Goal: Transaction & Acquisition: Register for event/course

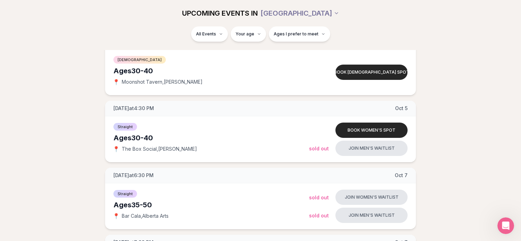
scroll to position [587, 0]
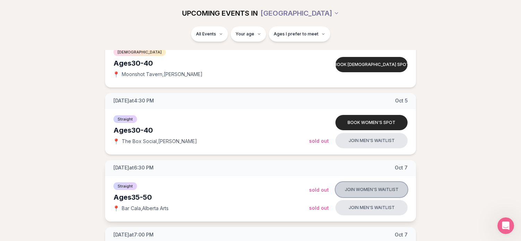
click at [356, 186] on button "Join women's waitlist" at bounding box center [371, 189] width 72 height 15
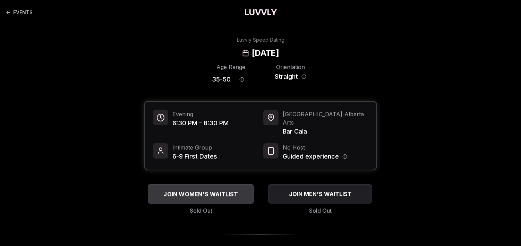
click at [195, 188] on div "JOIN WOMEN'S WAITLIST" at bounding box center [201, 193] width 106 height 11
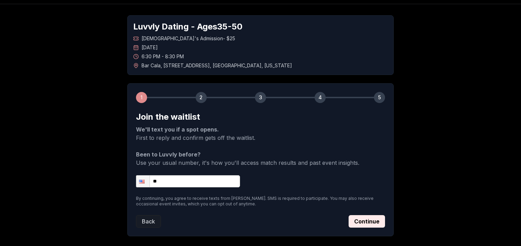
scroll to position [35, 0]
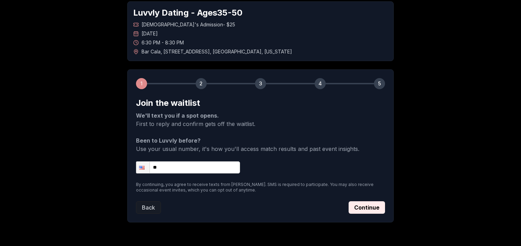
click at [176, 166] on input "**" at bounding box center [188, 167] width 104 height 12
type input "**********"
click at [362, 207] on button "Continue" at bounding box center [366, 207] width 36 height 12
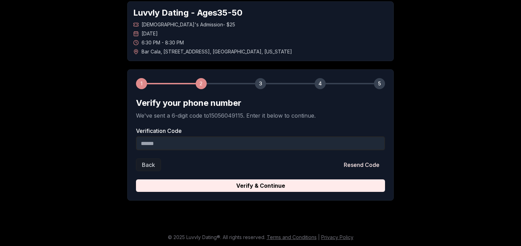
click at [257, 147] on input "Verification Code" at bounding box center [260, 143] width 249 height 14
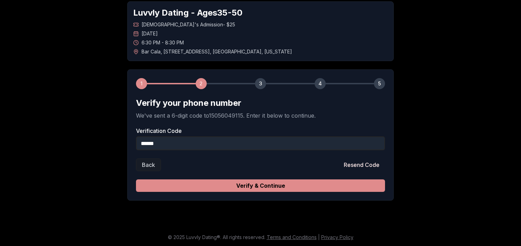
type input "******"
click at [249, 186] on button "Verify & Continue" at bounding box center [260, 185] width 249 height 12
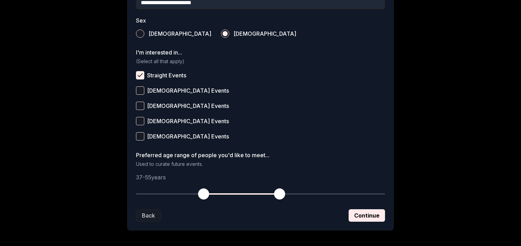
scroll to position [248, 0]
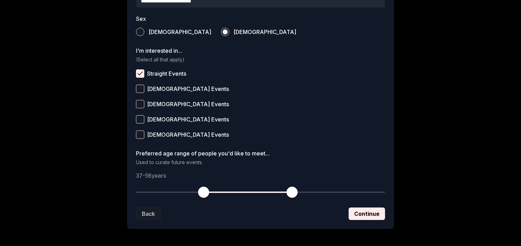
drag, startPoint x: 280, startPoint y: 193, endPoint x: 290, endPoint y: 192, distance: 10.4
click at [290, 192] on span "button" at bounding box center [291, 191] width 11 height 11
click at [362, 212] on button "Continue" at bounding box center [366, 213] width 36 height 12
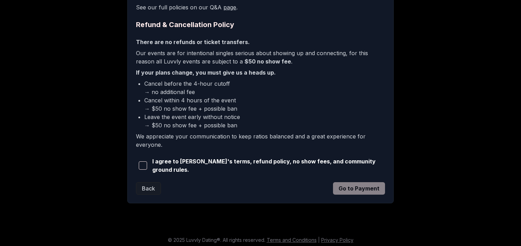
scroll to position [175, 0]
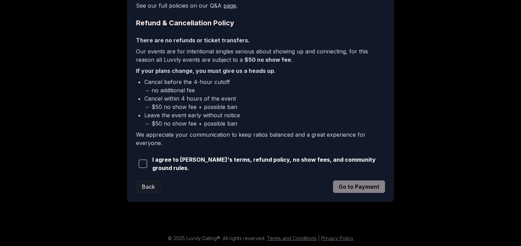
click at [144, 161] on span "button" at bounding box center [143, 163] width 8 height 8
click at [346, 183] on button "Go to Payment" at bounding box center [359, 186] width 52 height 12
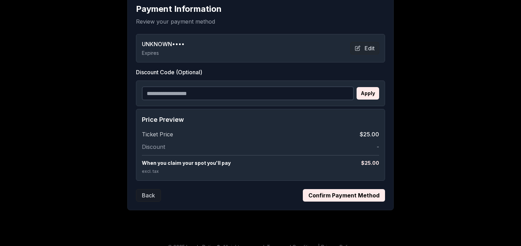
scroll to position [131, 0]
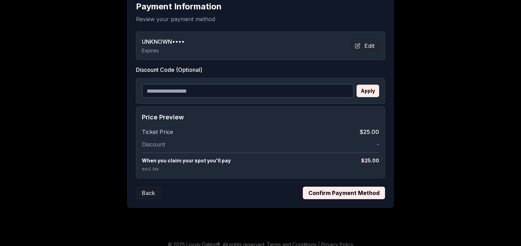
click at [329, 191] on button "Confirm Payment Method" at bounding box center [344, 192] width 82 height 12
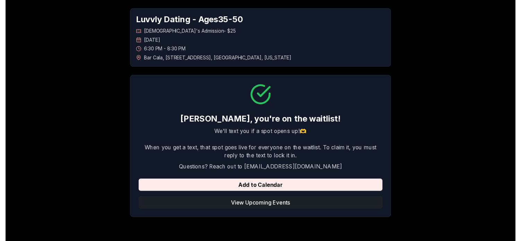
scroll to position [0, 0]
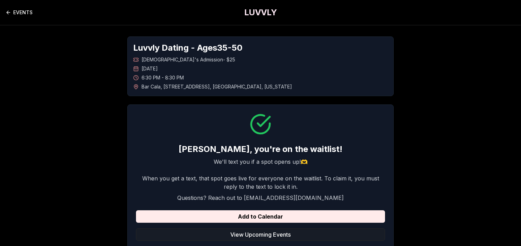
click at [25, 12] on link "EVENTS" at bounding box center [19, 13] width 27 height 14
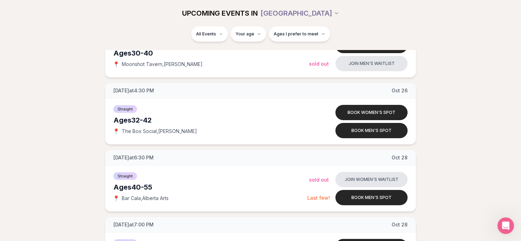
scroll to position [2071, 0]
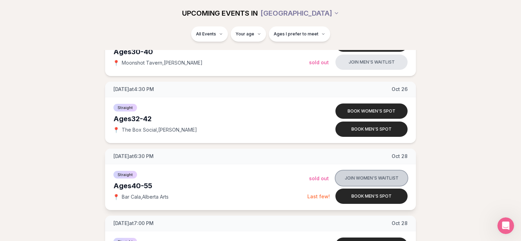
click at [351, 175] on button "Join women's waitlist" at bounding box center [371, 177] width 72 height 15
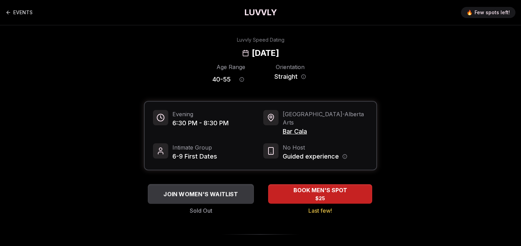
click at [194, 190] on span "JOIN WOMEN'S WAITLIST" at bounding box center [200, 194] width 77 height 8
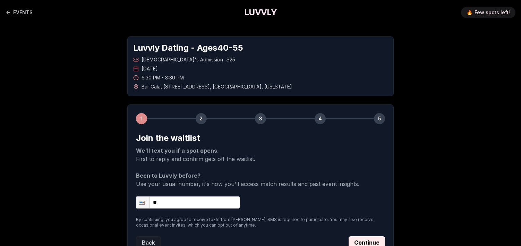
click at [188, 201] on input "**" at bounding box center [188, 202] width 104 height 12
type input "**********"
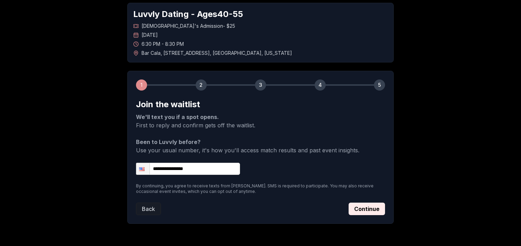
scroll to position [57, 0]
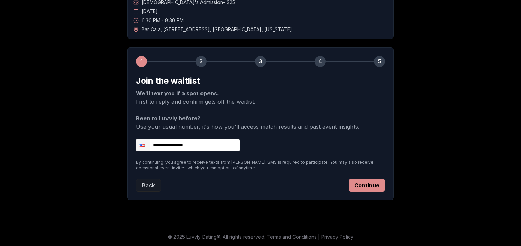
click at [368, 184] on button "Continue" at bounding box center [366, 185] width 36 height 12
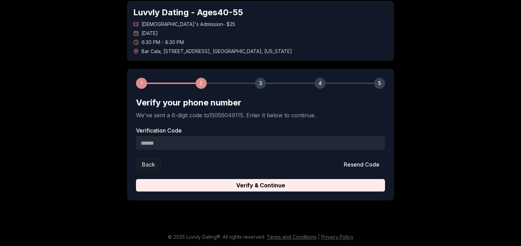
click at [195, 141] on input "Verification Code" at bounding box center [260, 143] width 249 height 14
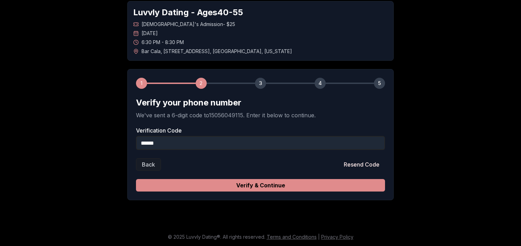
type input "******"
click at [221, 185] on button "Verify & Continue" at bounding box center [260, 185] width 249 height 12
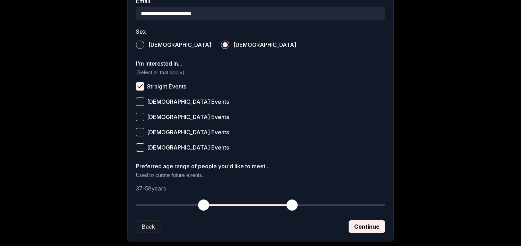
scroll to position [238, 0]
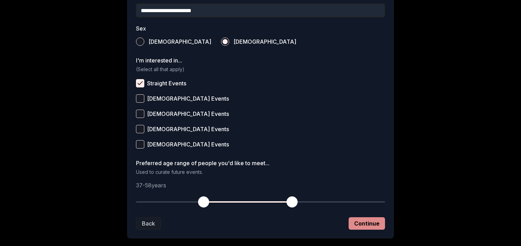
click at [367, 222] on button "Continue" at bounding box center [366, 223] width 36 height 12
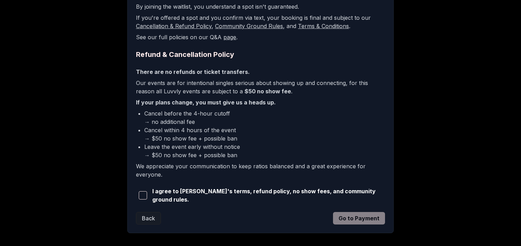
scroll to position [174, 0]
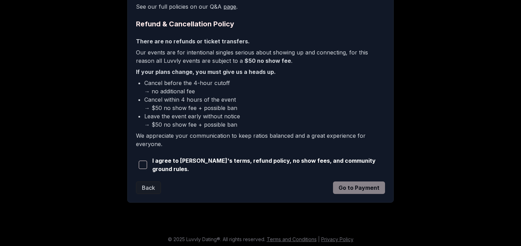
click at [144, 164] on span "button" at bounding box center [143, 164] width 8 height 8
click at [348, 185] on button "Go to Payment" at bounding box center [359, 187] width 52 height 12
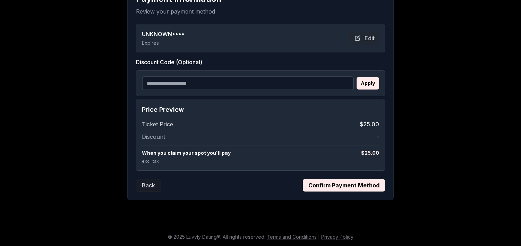
scroll to position [139, 0]
click at [334, 183] on button "Confirm Payment Method" at bounding box center [344, 185] width 82 height 12
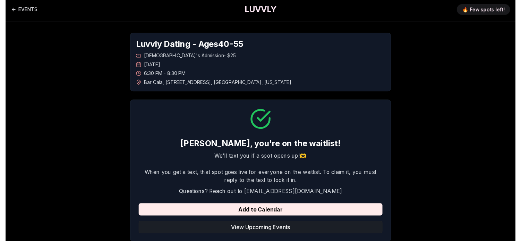
scroll to position [0, 0]
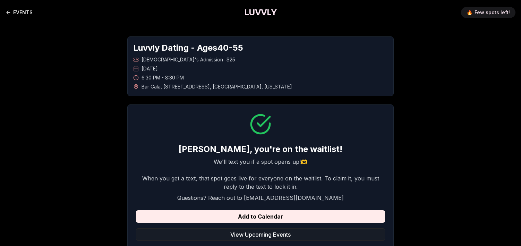
click at [24, 12] on link "EVENTS" at bounding box center [19, 13] width 27 height 14
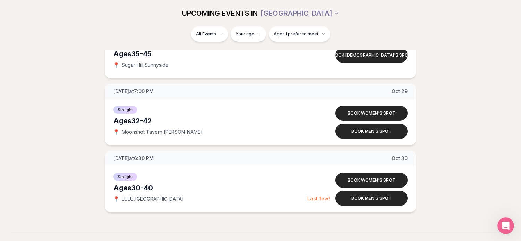
scroll to position [2439, 0]
